Goal: Task Accomplishment & Management: Manage account settings

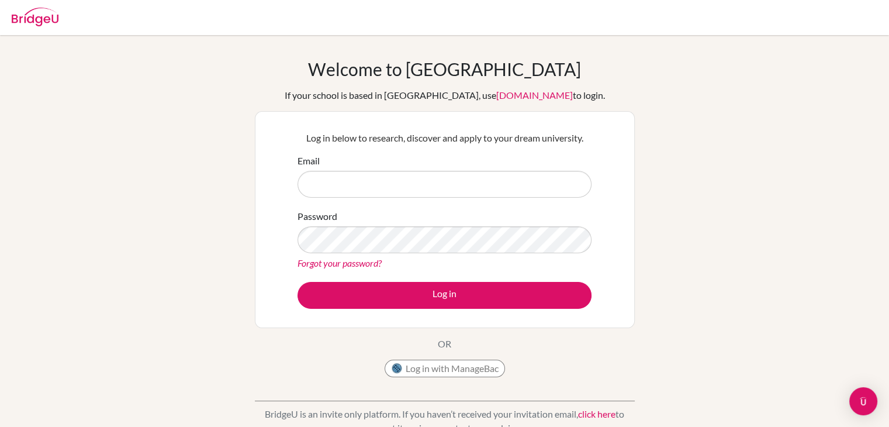
click at [397, 171] on input "Email" at bounding box center [445, 184] width 294 height 27
click at [402, 178] on input "Email" at bounding box center [445, 184] width 294 height 27
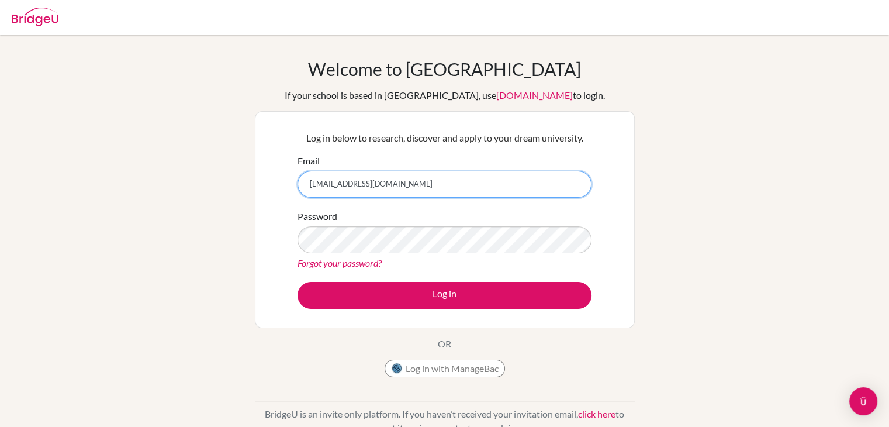
click at [397, 179] on input "[EMAIL_ADDRESS][DOMAIN_NAME]" at bounding box center [445, 184] width 294 height 27
type input "a"
type input "[EMAIL_ADDRESS][DOMAIN_NAME]"
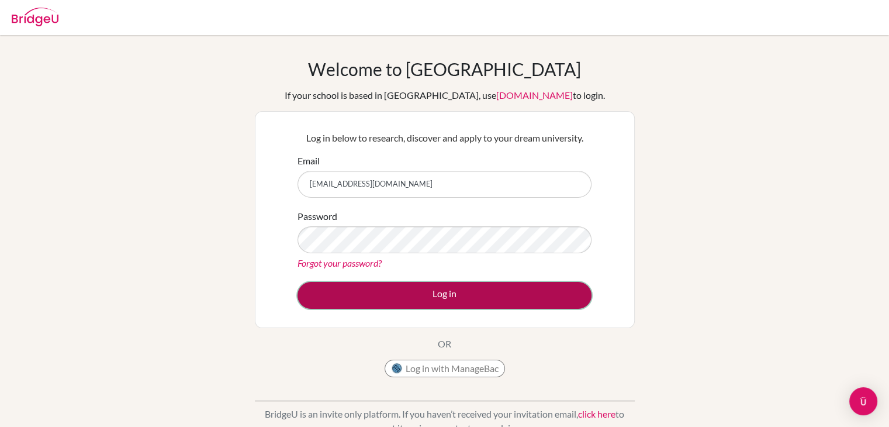
click at [404, 286] on button "Log in" at bounding box center [445, 295] width 294 height 27
click at [410, 296] on button "Log in" at bounding box center [445, 295] width 294 height 27
click at [430, 295] on button "Log in" at bounding box center [445, 295] width 294 height 27
